Goal: Task Accomplishment & Management: Complete application form

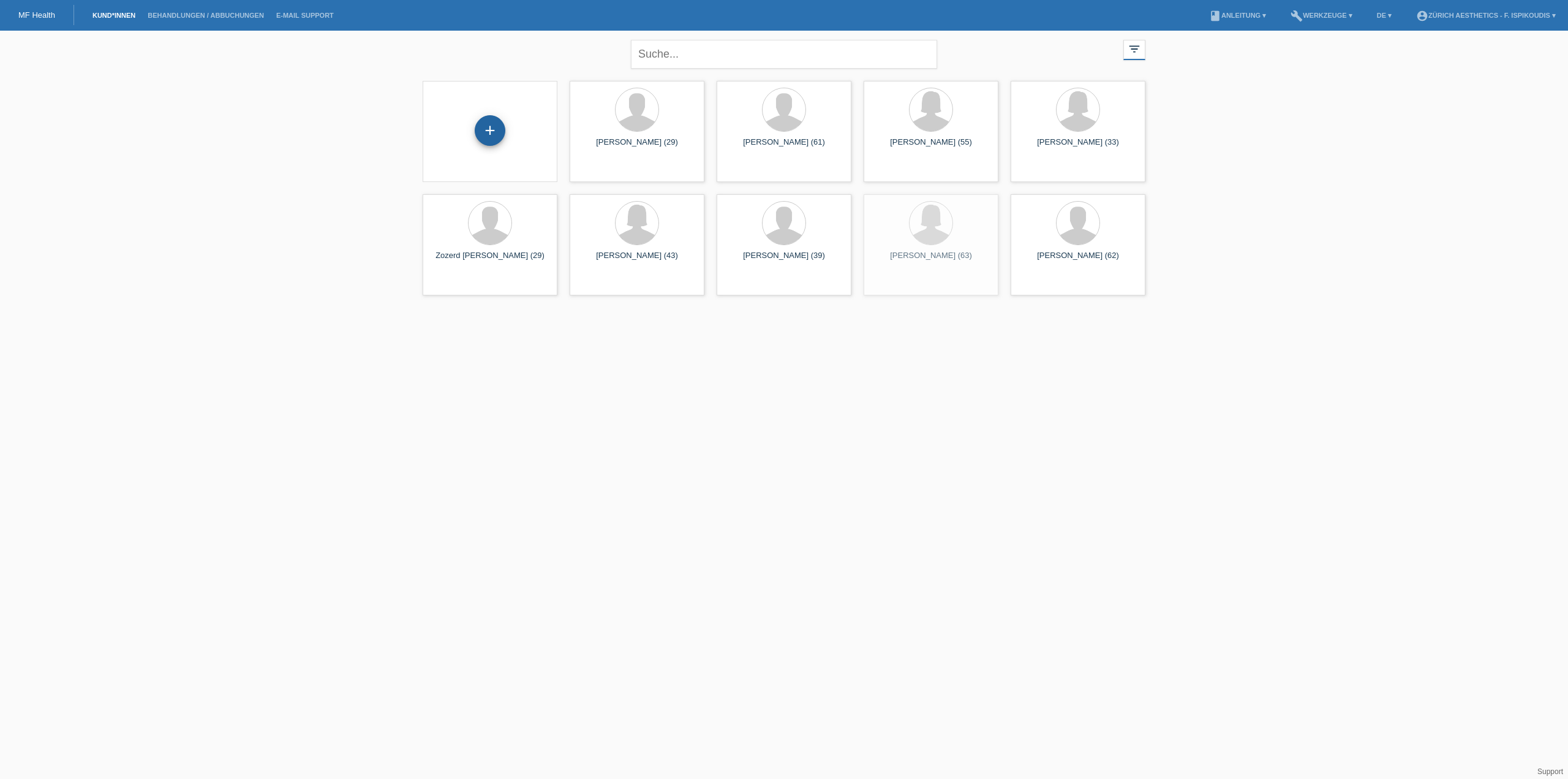
click at [503, 131] on div "+" at bounding box center [490, 131] width 30 height 30
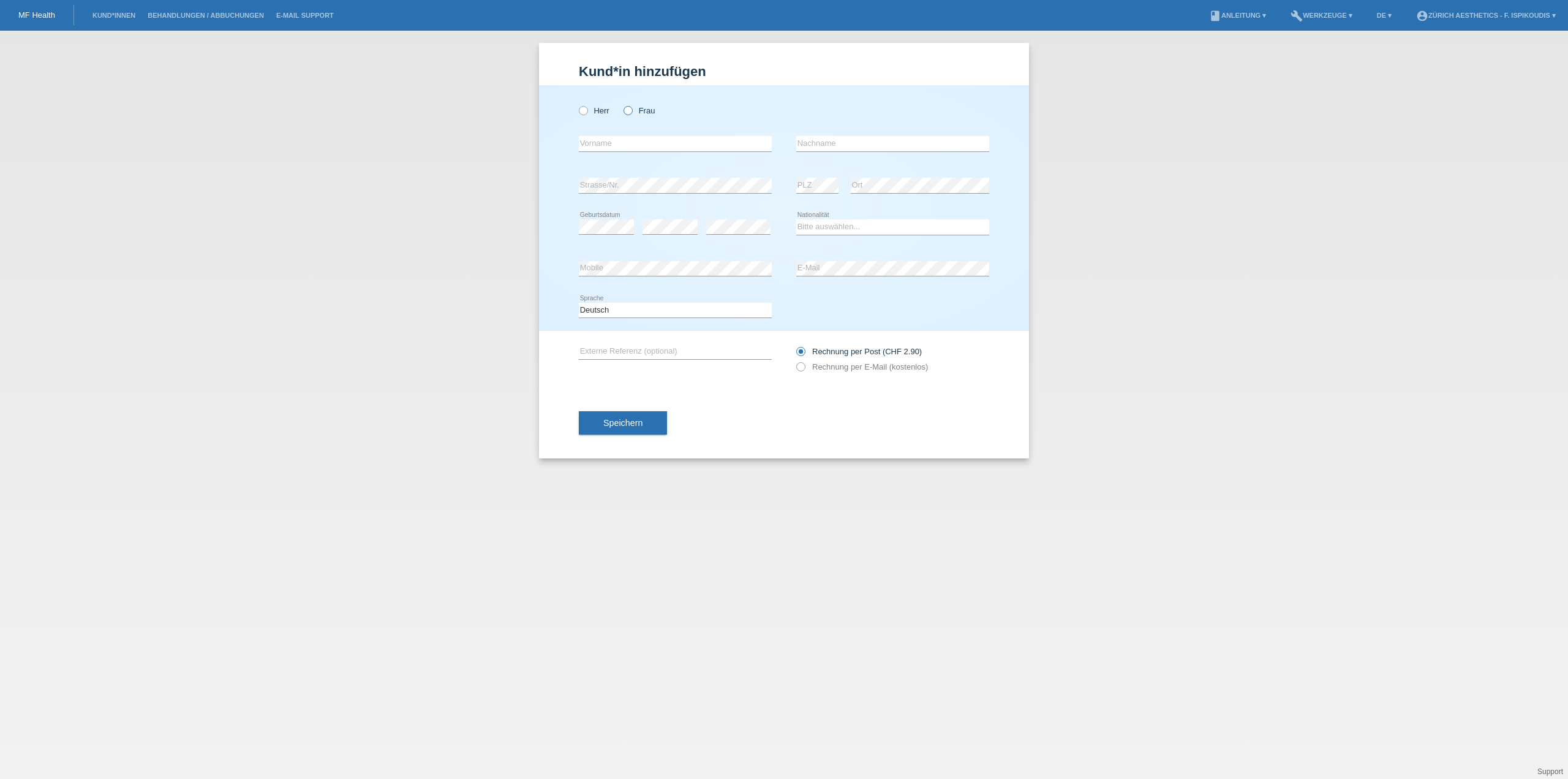
click at [635, 113] on label "Frau" at bounding box center [639, 110] width 31 height 9
click at [632, 113] on input "Frau" at bounding box center [627, 109] width 8 height 8
radio input "true"
click at [650, 141] on input "text" at bounding box center [675, 143] width 193 height 15
type input "Carmela"
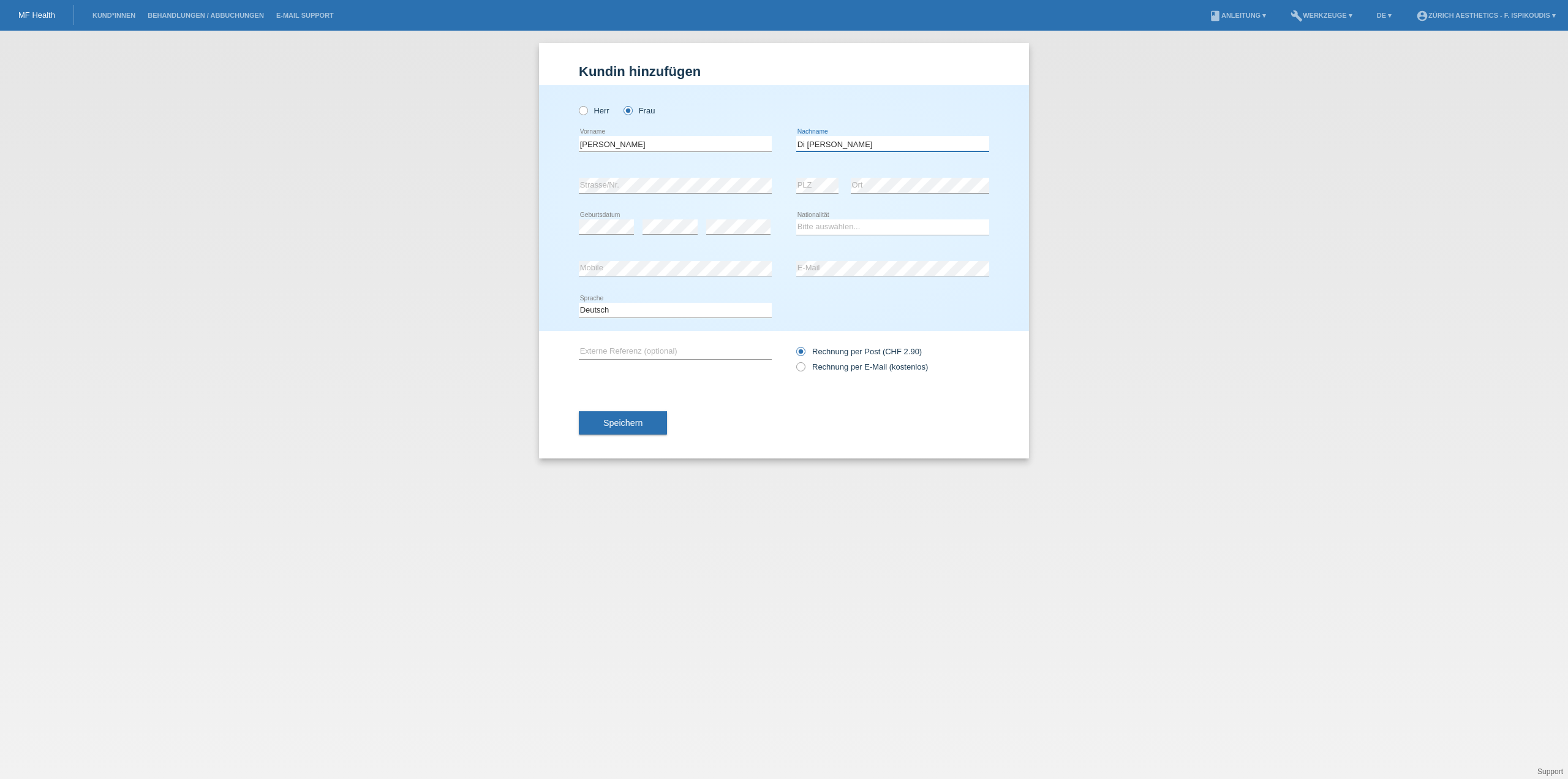
type input "Di Nola"
click at [814, 229] on select "Bitte auswählen... Schweiz Deutschland Liechtenstein Österreich ------------ Af…" at bounding box center [892, 227] width 193 height 14
select select "CH"
click at [797, 220] on select "Bitte auswählen... Schweiz Deutschland Liechtenstein Österreich ------------ Af…" at bounding box center [892, 227] width 193 height 14
click at [844, 368] on label "Rechnung per E-Mail (kostenlos)" at bounding box center [862, 367] width 132 height 9
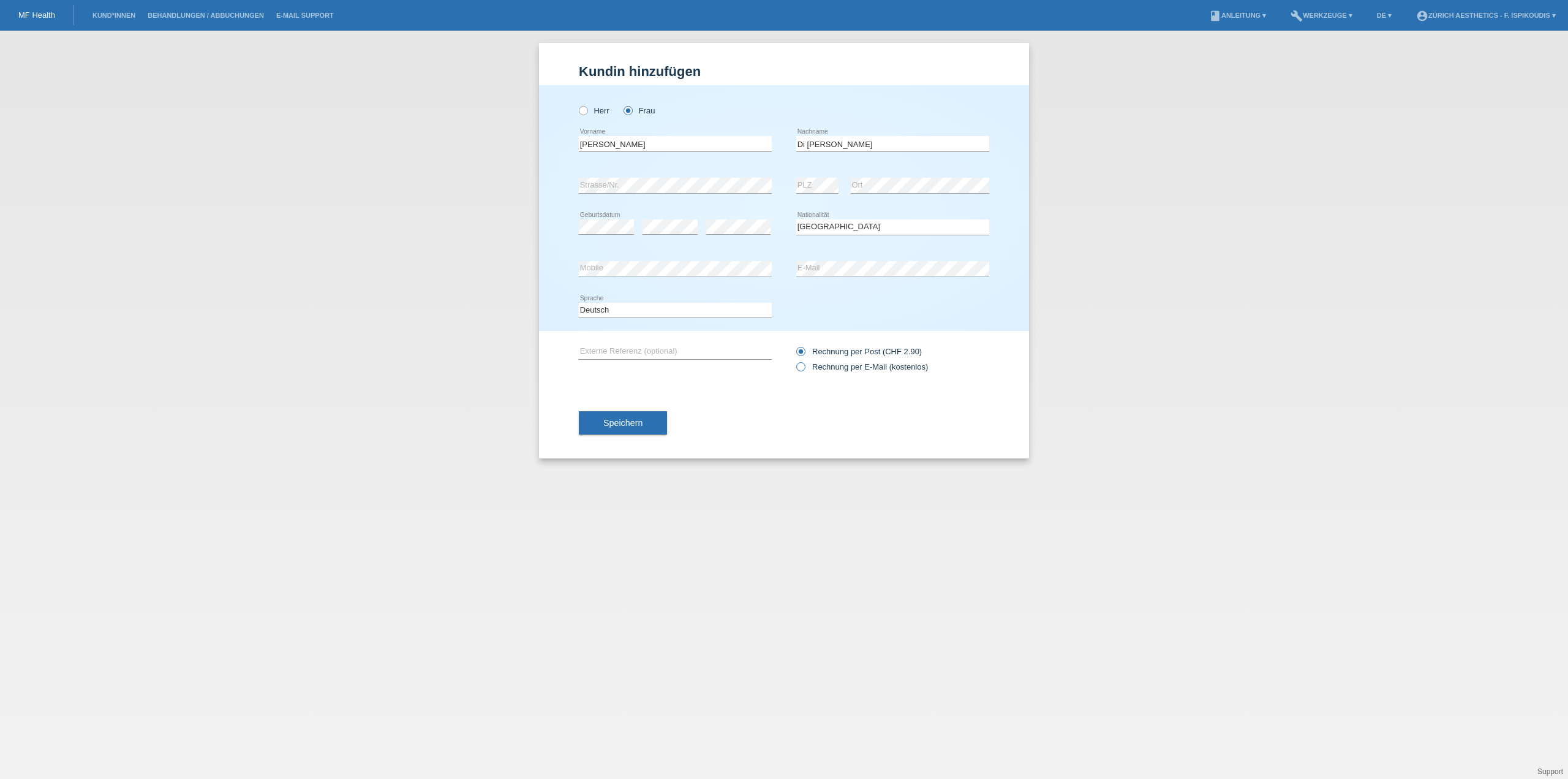
click at [805, 368] on input "Rechnung per E-Mail (kostenlos)" at bounding box center [800, 369] width 8 height 15
radio input "true"
click at [637, 421] on span "Speichern" at bounding box center [624, 422] width 39 height 10
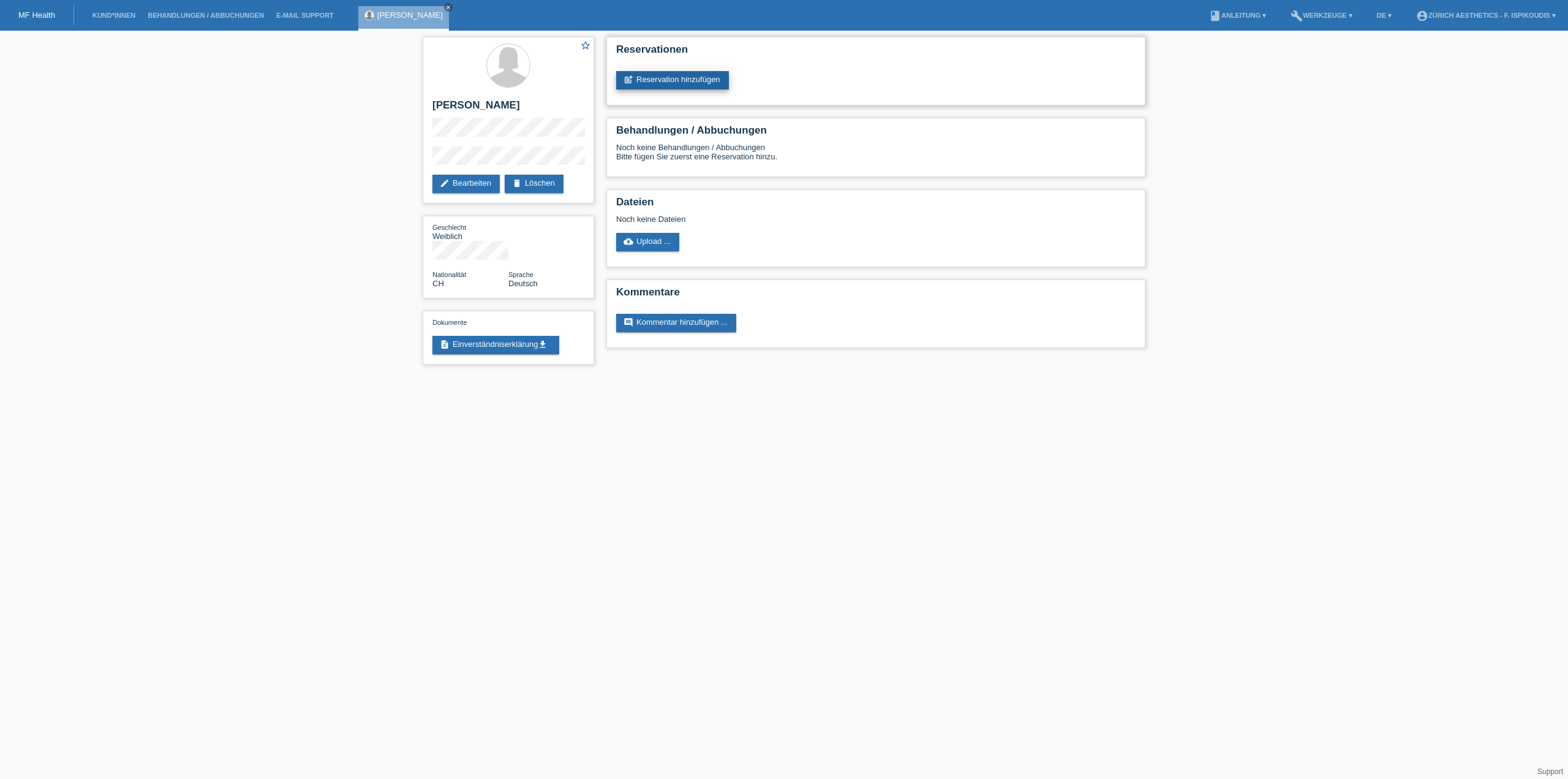
click at [696, 74] on link "post_add Reservation hinzufügen" at bounding box center [673, 80] width 113 height 19
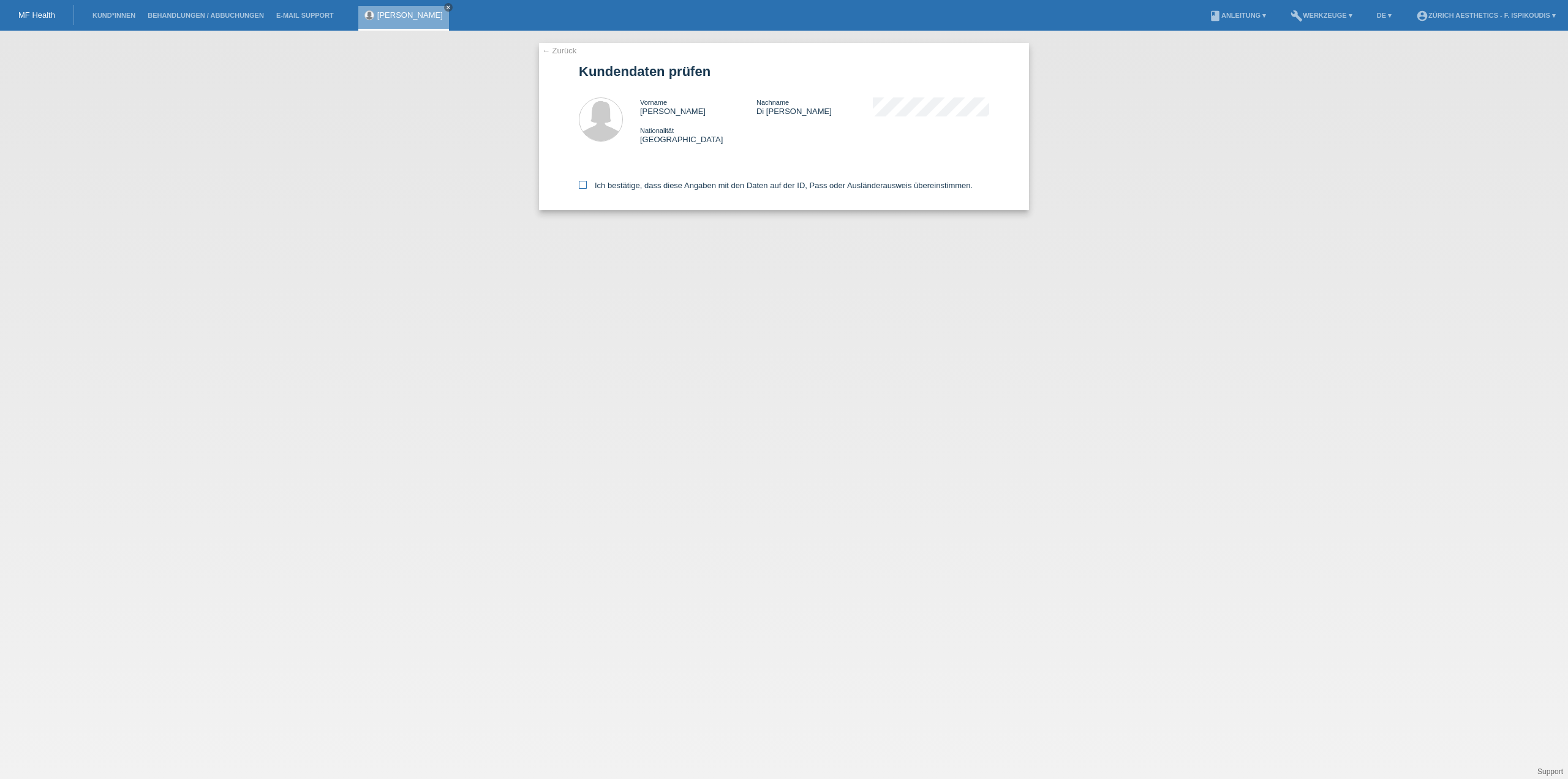
click at [664, 182] on label "Ich bestätige, dass diese Angaben mit den Daten auf der ID, Pass oder Ausländer…" at bounding box center [776, 186] width 394 height 9
click at [587, 182] on input "Ich bestätige, dass diese Angaben mit den Daten auf der ID, Pass oder Ausländer…" at bounding box center [582, 185] width 8 height 8
checkbox input "true"
